Goal: Transaction & Acquisition: Purchase product/service

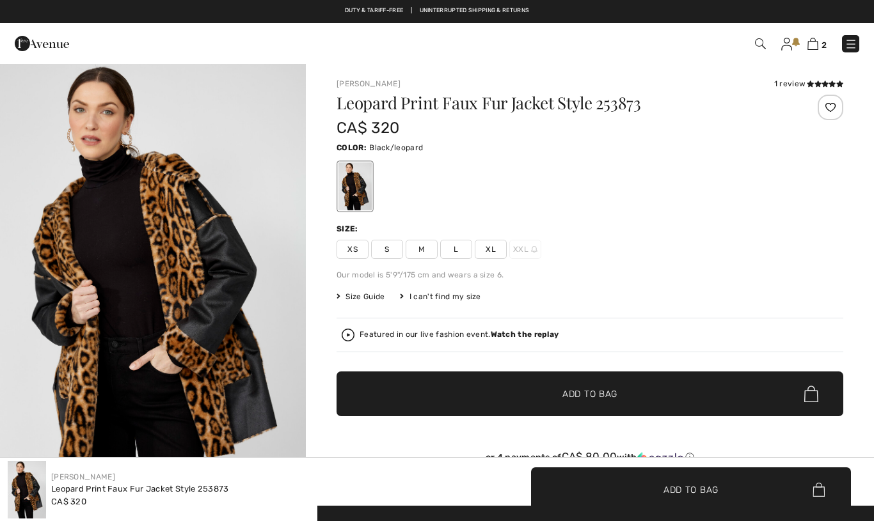
checkbox input "true"
click at [232, 378] on img "1 / 4" at bounding box center [153, 292] width 306 height 459
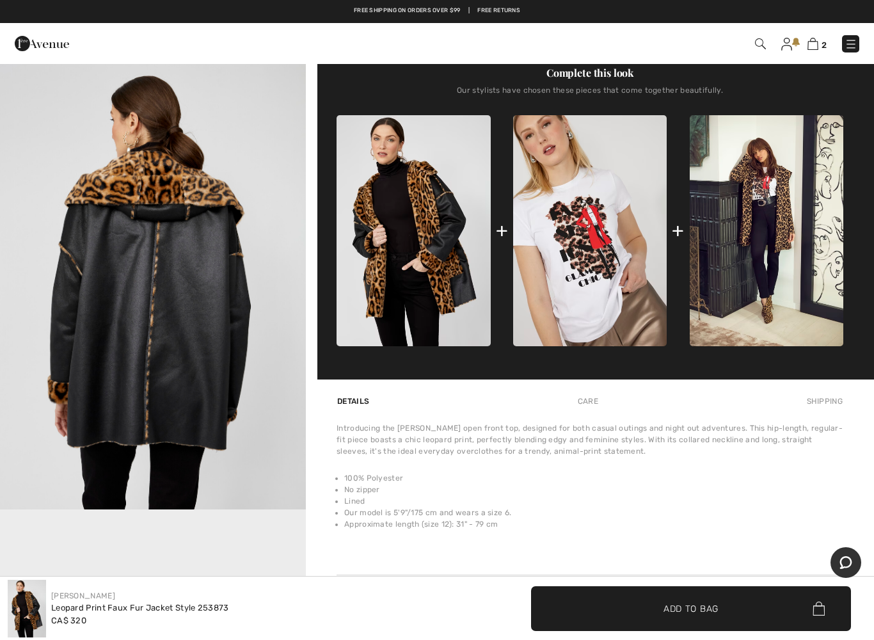
scroll to position [444, 0]
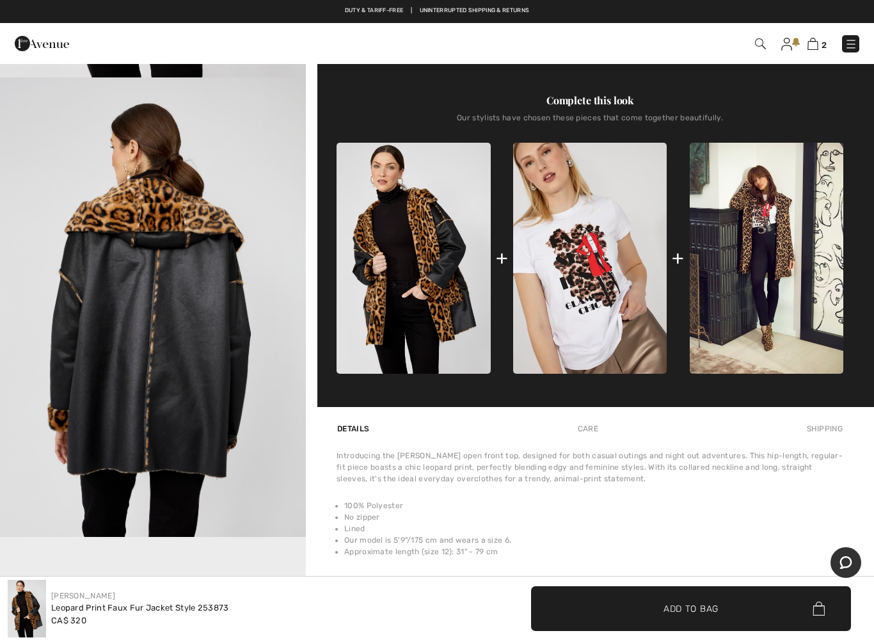
click at [209, 393] on img "2 / 4" at bounding box center [153, 306] width 306 height 459
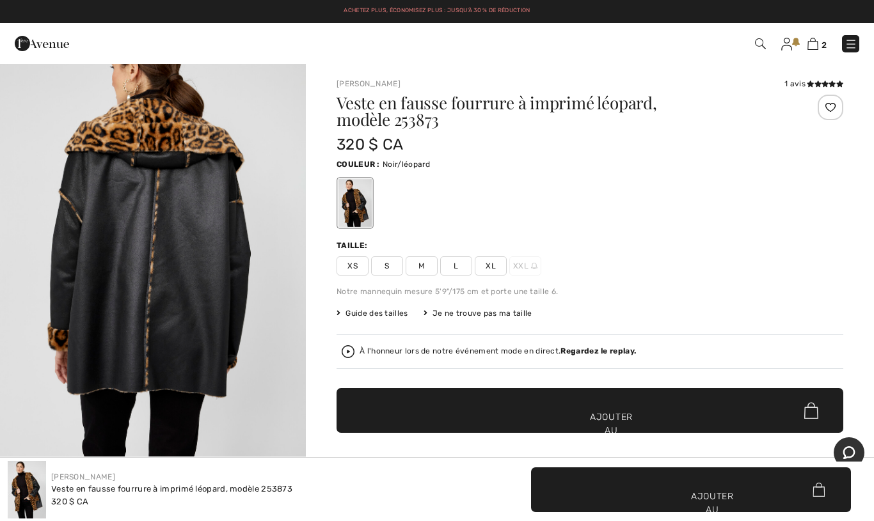
click at [342, 354] on img at bounding box center [348, 352] width 13 height 13
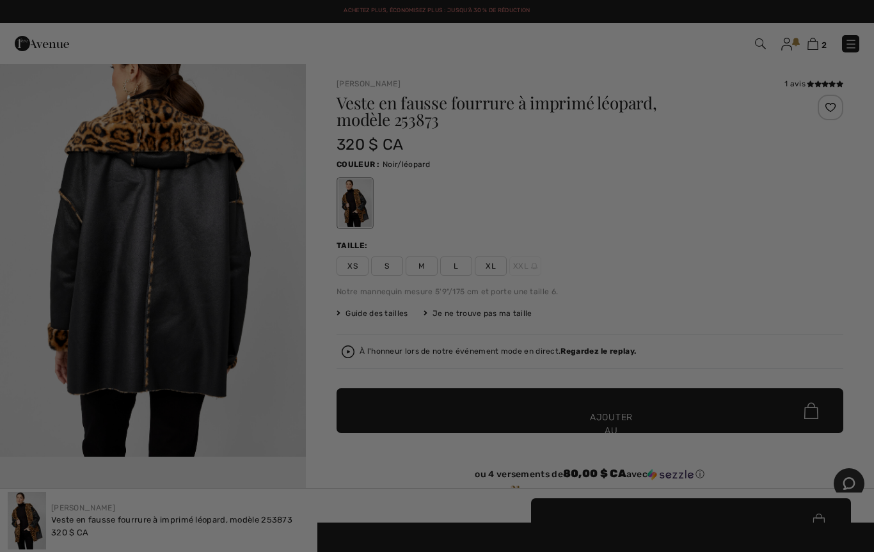
checkbox input "true"
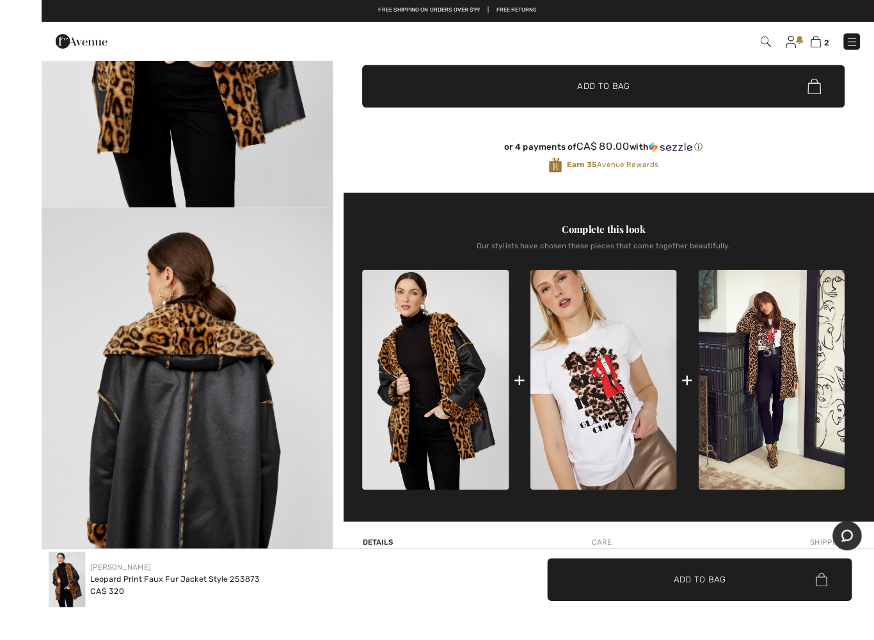
scroll to position [349, 0]
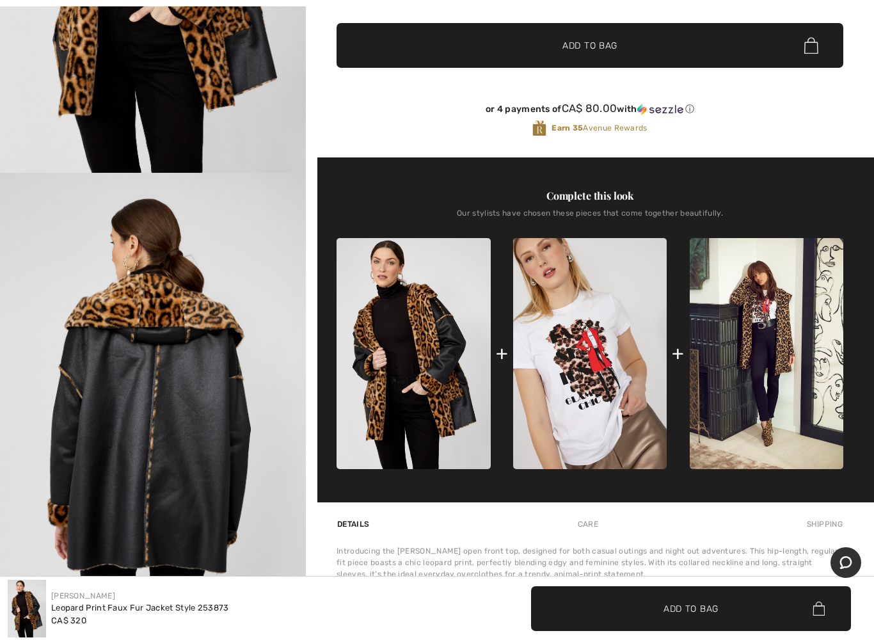
click at [32, 521] on img at bounding box center [27, 609] width 38 height 58
click at [195, 457] on img "2 / 4" at bounding box center [153, 402] width 306 height 459
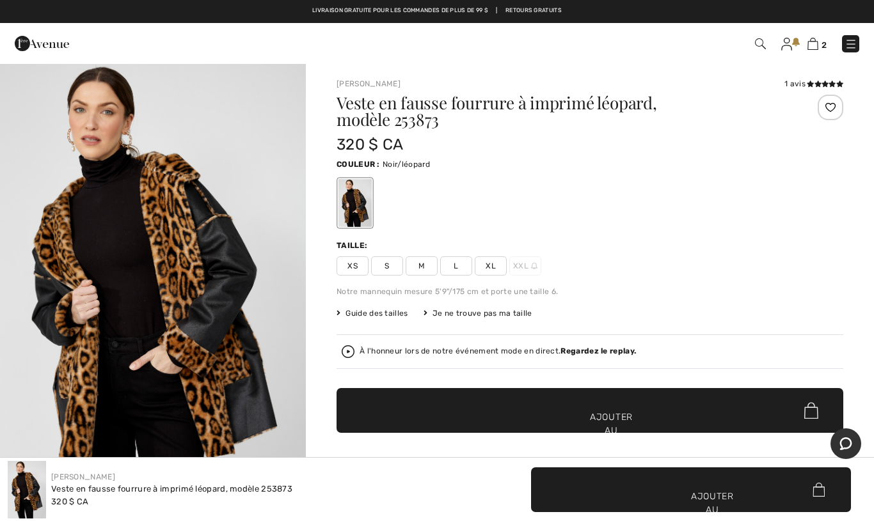
click at [817, 44] on img at bounding box center [812, 44] width 11 height 12
click at [809, 51] on link "2" at bounding box center [816, 43] width 19 height 15
click at [815, 50] on img at bounding box center [812, 44] width 11 height 12
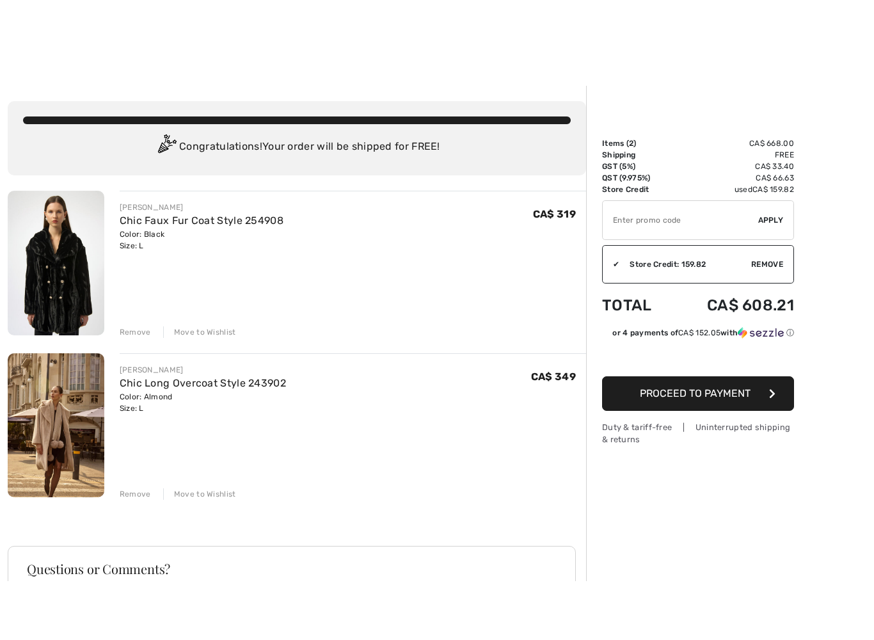
scroll to position [41, 0]
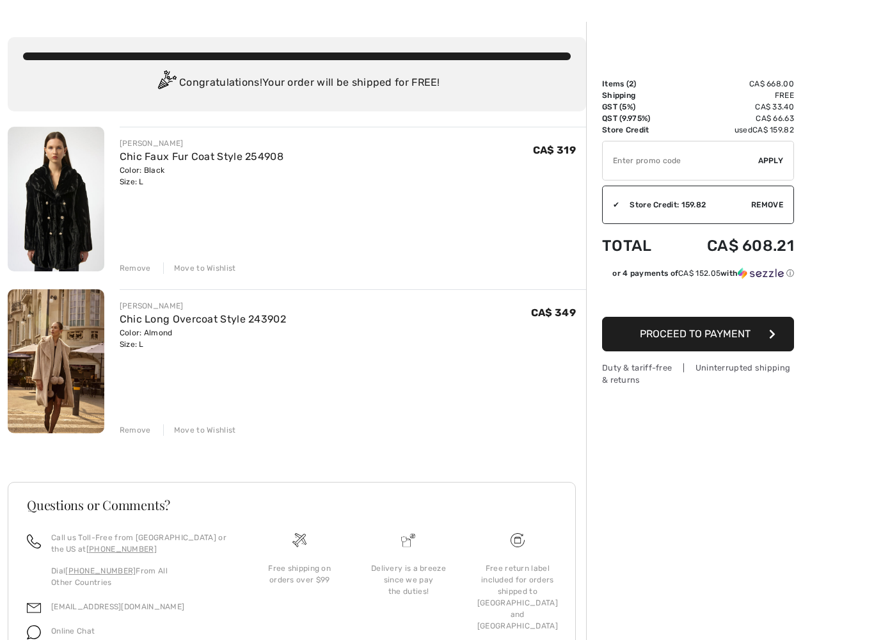
click at [62, 217] on img at bounding box center [56, 199] width 97 height 145
click at [82, 148] on img at bounding box center [56, 199] width 97 height 145
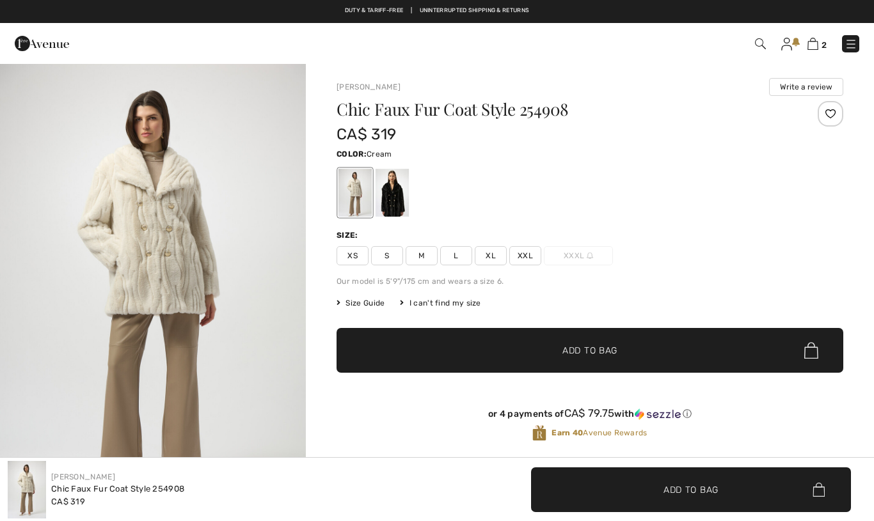
checkbox input "true"
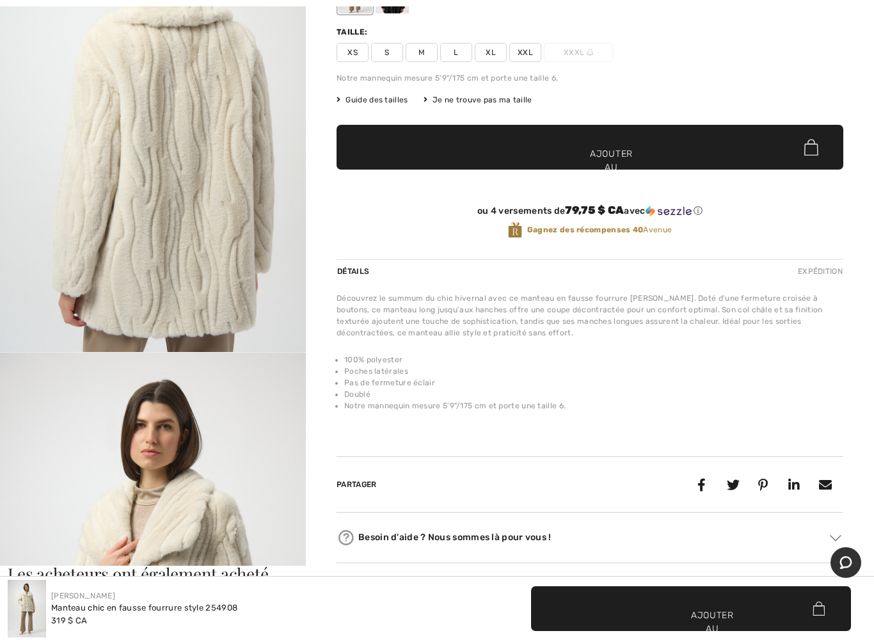
click at [482, 441] on div "[PERSON_NAME] Écrire un avis Manteau chic en fausse fourrure style 254908 319 $…" at bounding box center [590, 219] width 507 height 688
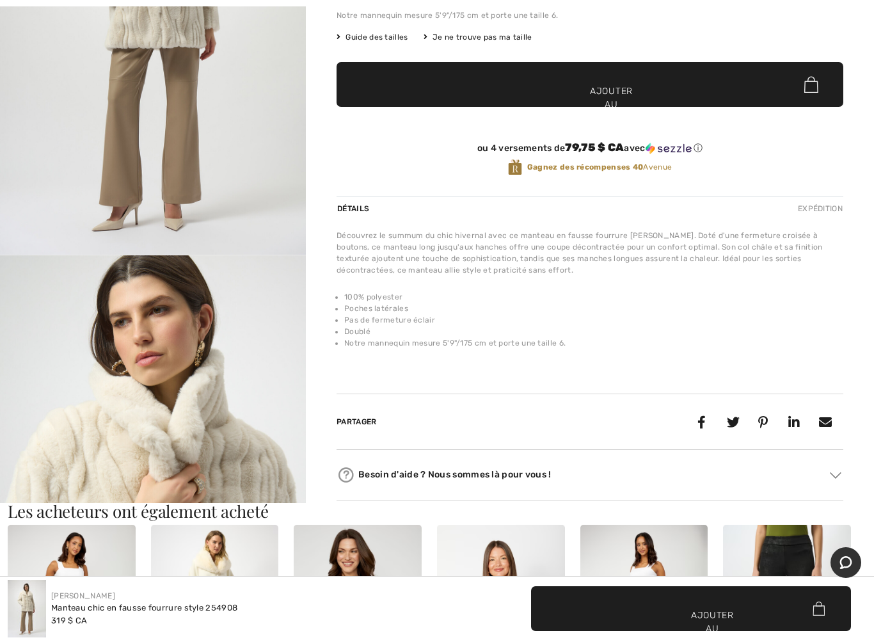
scroll to position [267, 0]
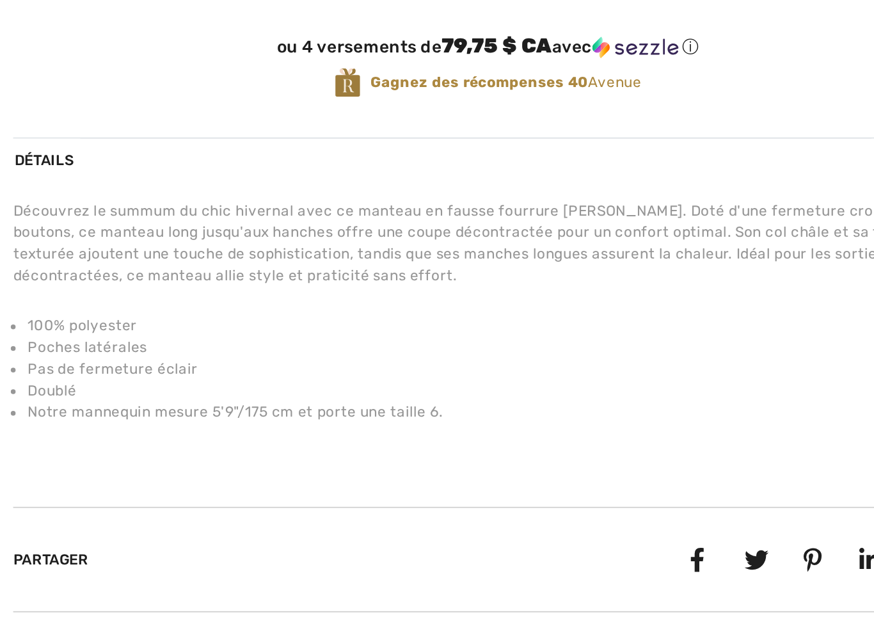
click at [344, 313] on li "Pas de fermeture éclair" at bounding box center [593, 319] width 499 height 12
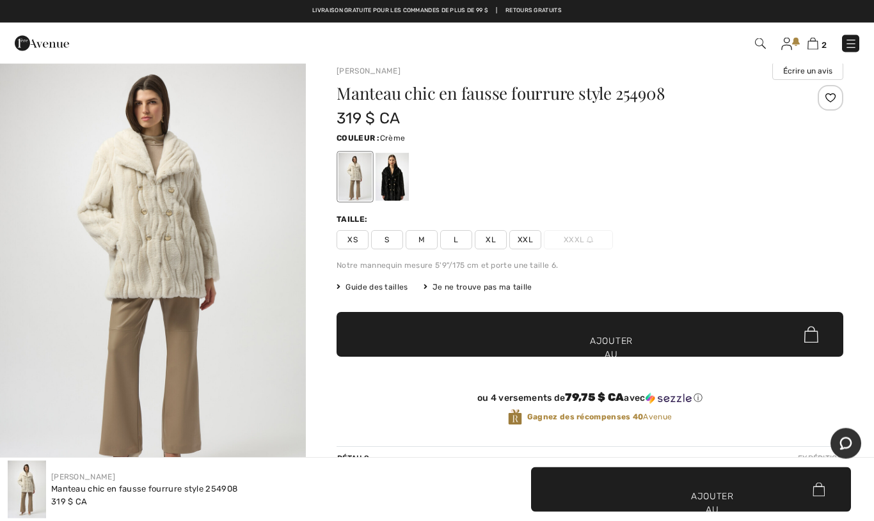
scroll to position [0, 0]
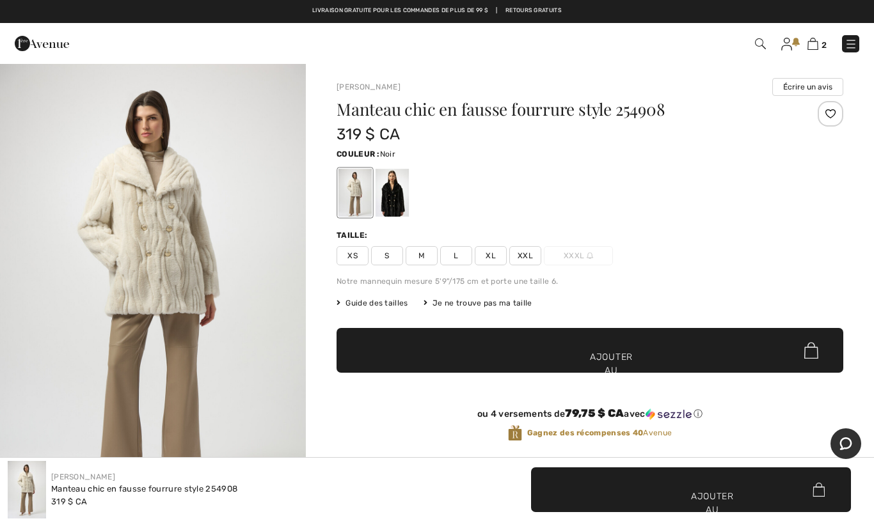
click at [399, 205] on div at bounding box center [392, 193] width 33 height 48
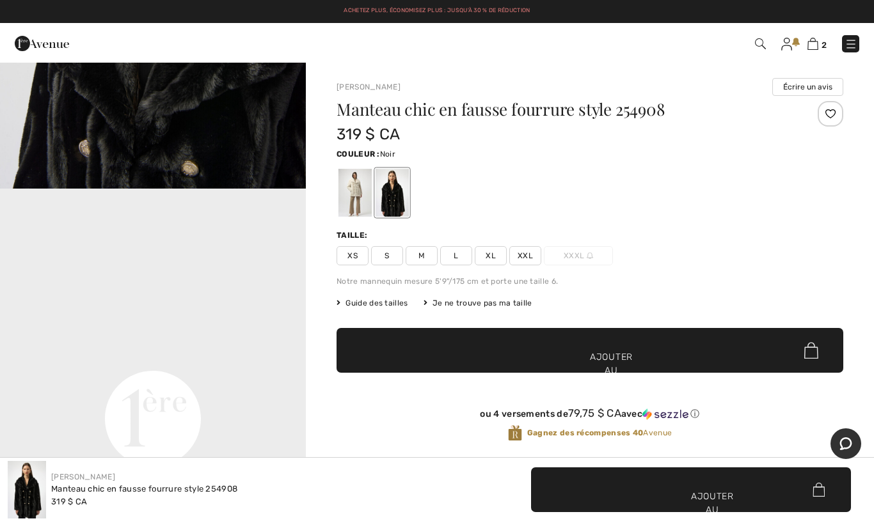
scroll to position [791, 0]
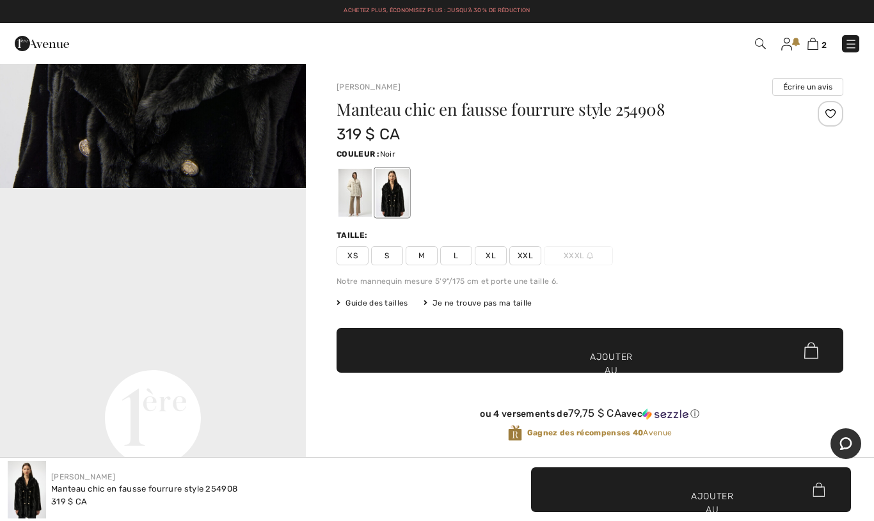
click at [816, 49] on img at bounding box center [812, 44] width 11 height 12
click at [826, 40] on font "2" at bounding box center [824, 45] width 5 height 10
click at [818, 49] on img at bounding box center [812, 44] width 11 height 12
click at [816, 49] on img at bounding box center [812, 44] width 11 height 12
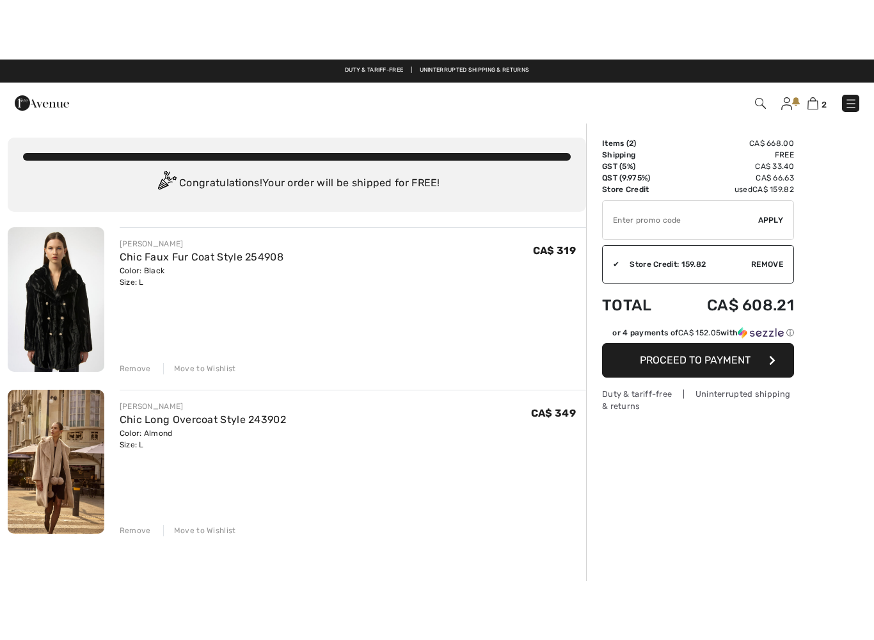
scroll to position [10, 0]
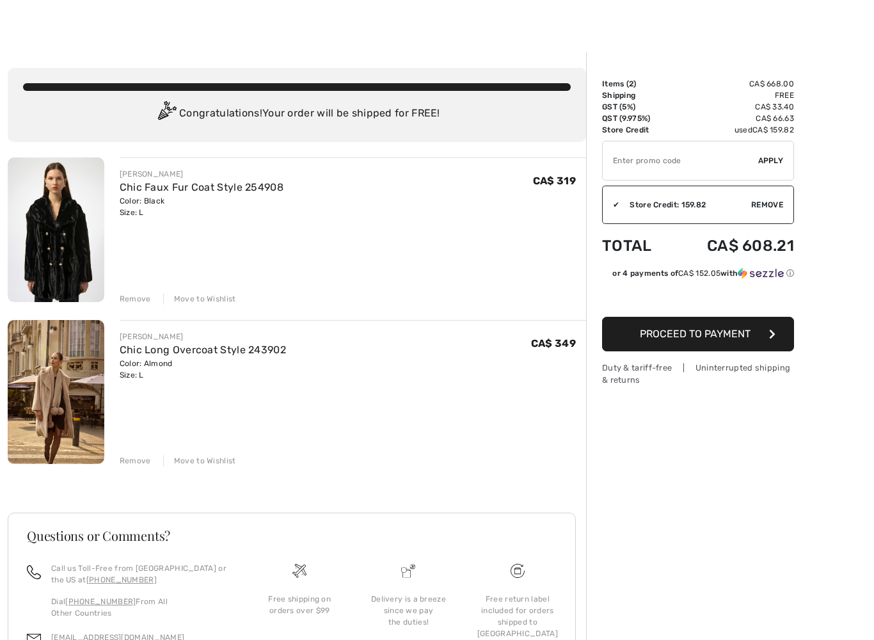
click at [132, 454] on div "Remove Move to Wishlist" at bounding box center [353, 459] width 466 height 14
click at [139, 461] on div "Remove" at bounding box center [135, 461] width 31 height 12
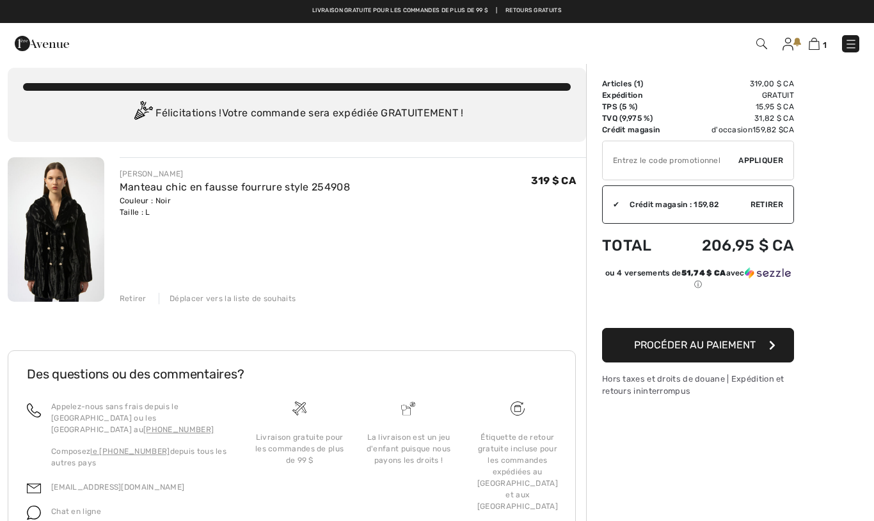
scroll to position [0, 0]
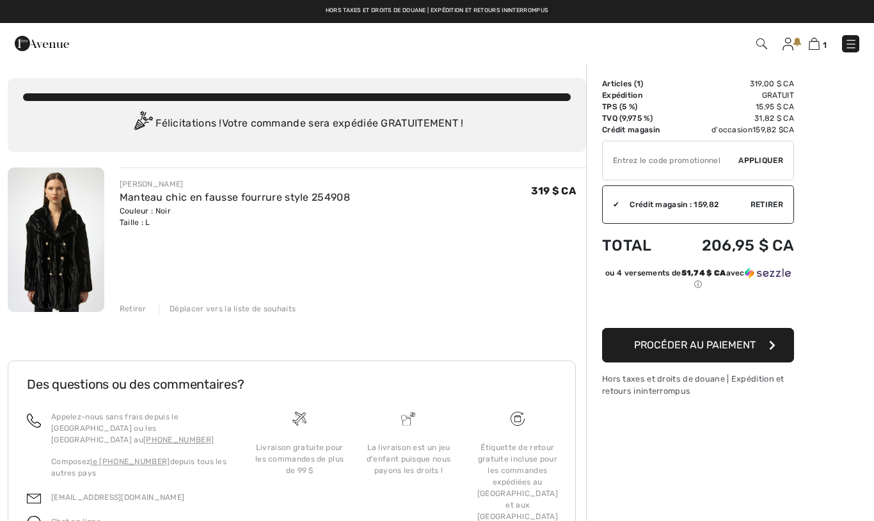
click at [653, 351] on font "Procéder au paiement" at bounding box center [695, 345] width 122 height 12
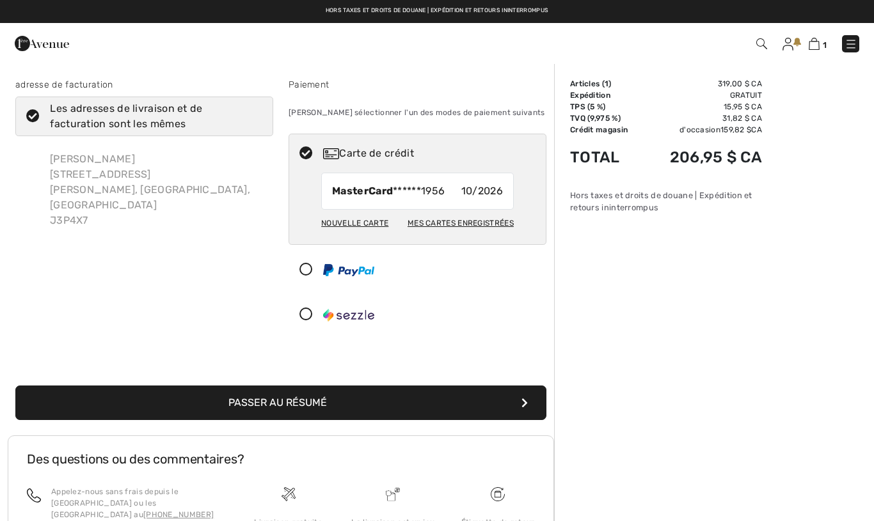
click at [312, 401] on font "Passer au résumé" at bounding box center [277, 403] width 99 height 12
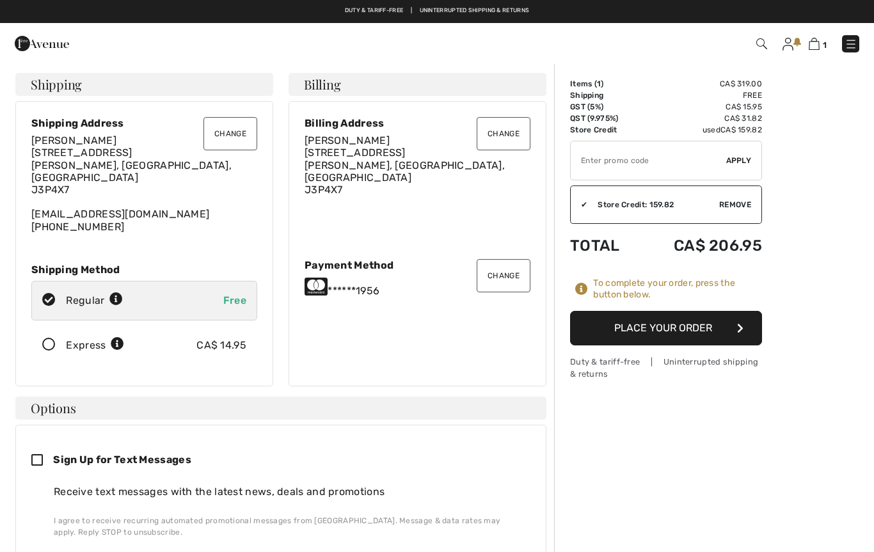
checkbox input "true"
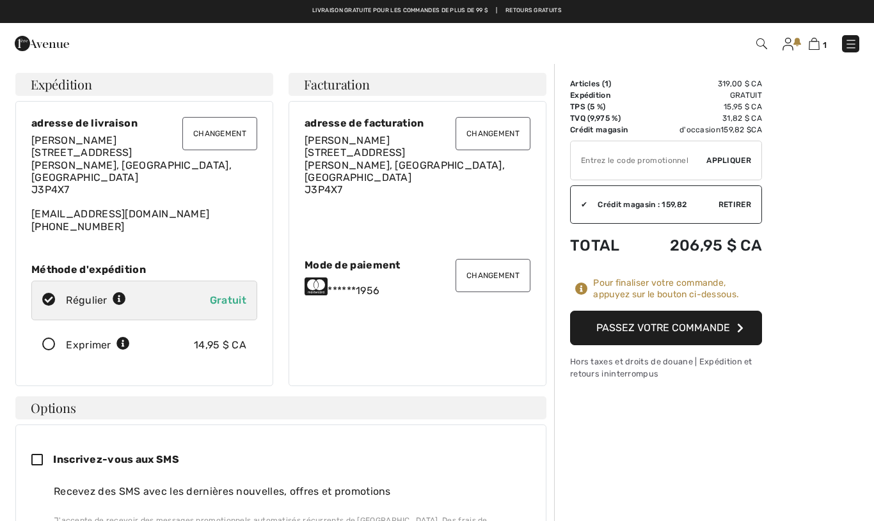
click at [640, 328] on font "Passez votre commande" at bounding box center [663, 328] width 134 height 12
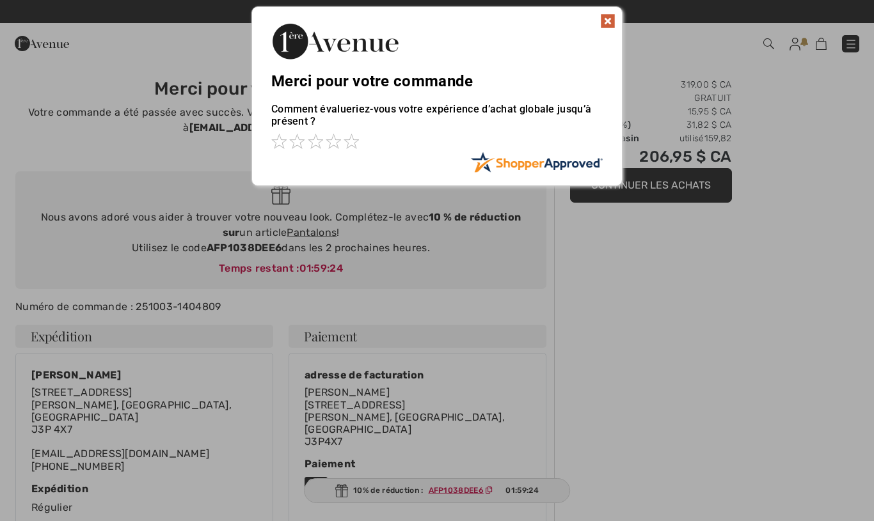
click at [609, 11] on div "Merci pour votre commande" at bounding box center [437, 48] width 370 height 83
click at [609, 24] on img at bounding box center [607, 20] width 15 height 15
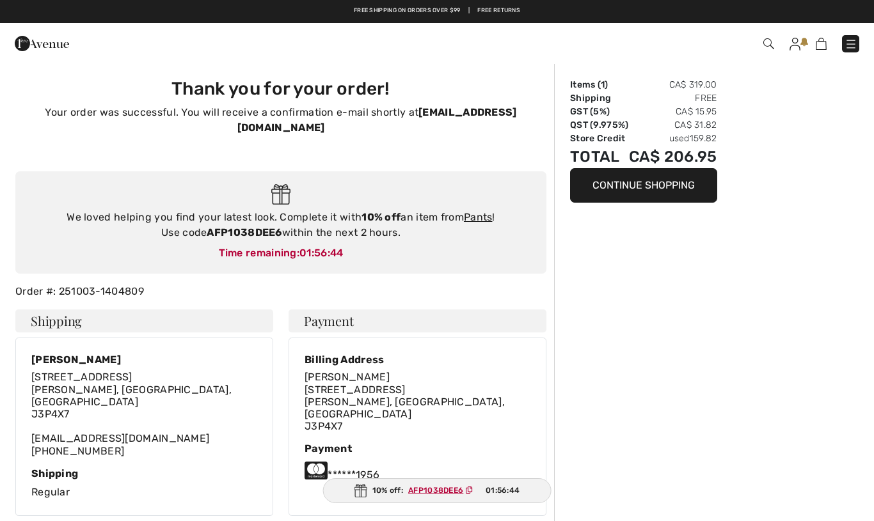
click at [139, 8] on div "Free shipping on orders over $99 | Free Returns" at bounding box center [437, 17] width 874 height 22
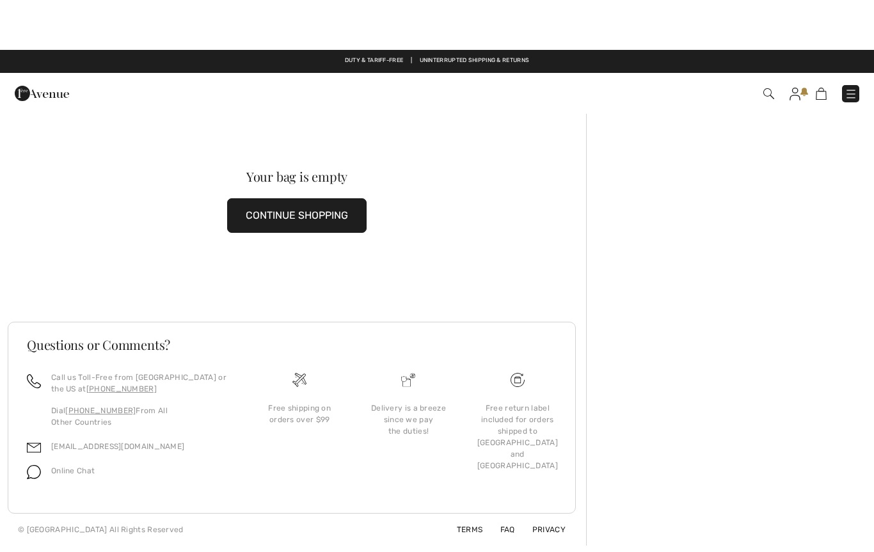
scroll to position [-4, 0]
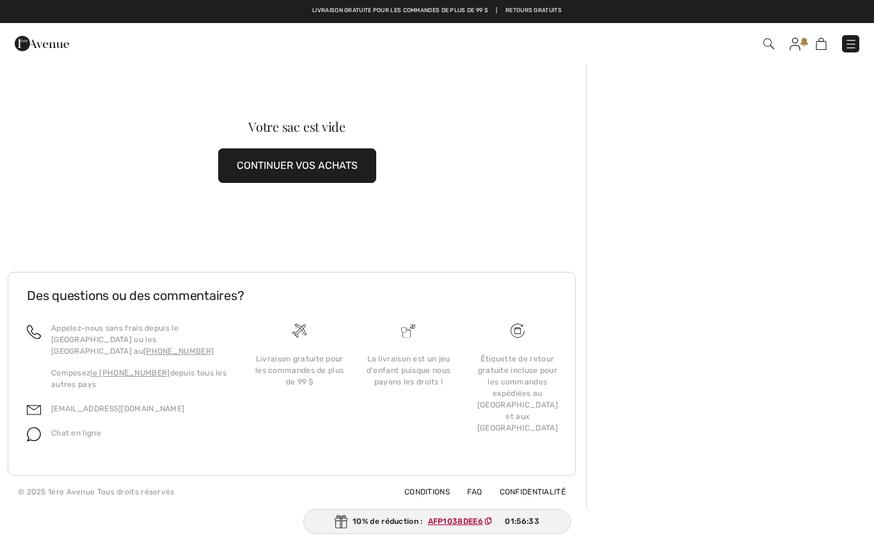
click at [797, 44] on img at bounding box center [795, 44] width 11 height 13
